Goal: Find specific page/section: Find specific page/section

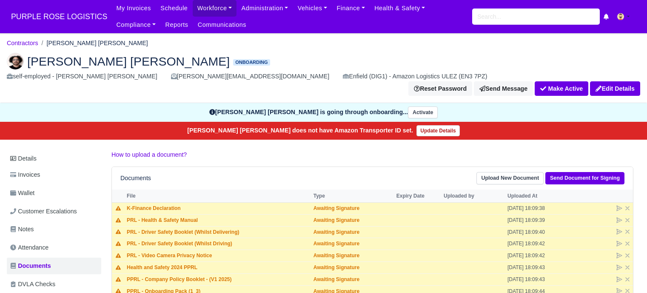
scroll to position [128, 0]
click at [492, 20] on input "search" at bounding box center [536, 17] width 128 height 16
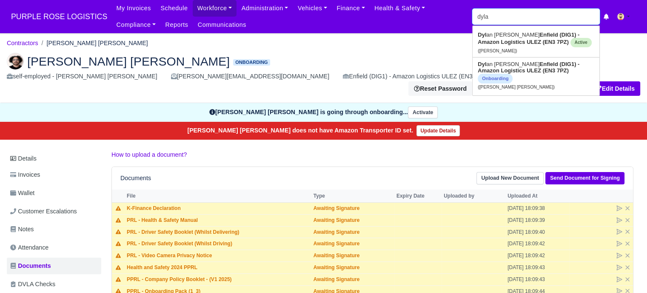
type input "dylan"
type input "dylan Bennett"
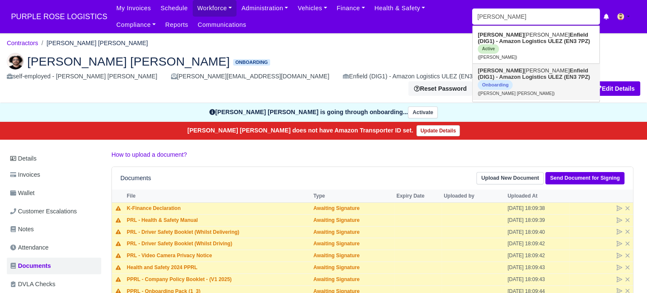
click at [500, 76] on link "Dylan James Griffin Enfield (DIG1) - Amazon Logistics ULEZ (EN3 7PZ) Onboarding…" at bounding box center [536, 82] width 127 height 36
type input "[PERSON_NAME] [PERSON_NAME]"
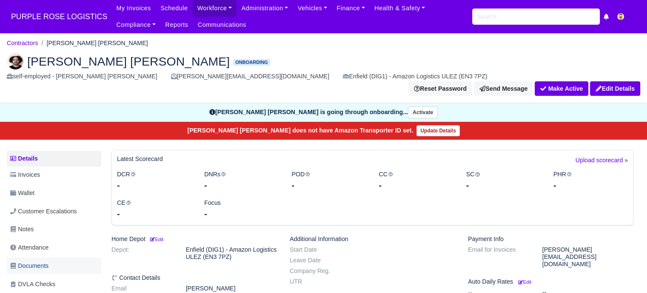
click at [49, 261] on span "Documents" at bounding box center [29, 266] width 38 height 10
